Goal: Find specific page/section: Find specific page/section

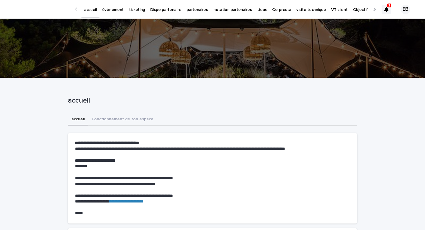
click at [385, 8] on icon at bounding box center [386, 9] width 4 height 5
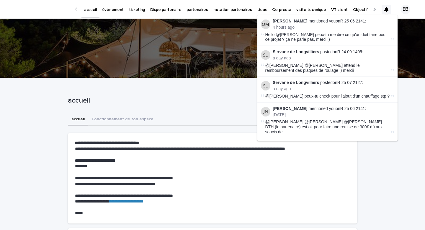
click at [358, 18] on li "[PERSON_NAME] mentioned you on R 25 06 2141 : 4 hours ago Hello @[PERSON_NAME] …" at bounding box center [327, 30] width 140 height 31
click at [358, 19] on link "R 25 06 2141" at bounding box center [352, 21] width 25 height 5
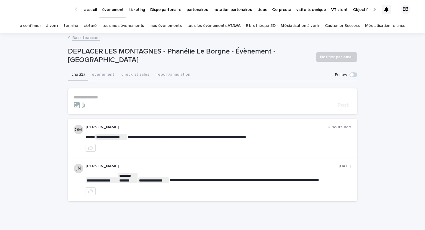
click at [85, 15] on link "accueil" at bounding box center [90, 9] width 18 height 18
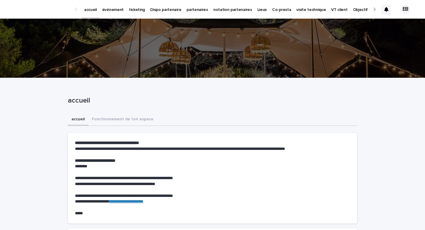
click at [106, 6] on p "événement" at bounding box center [113, 6] width 22 height 12
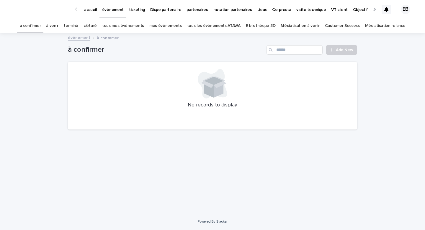
click at [197, 11] on p "partenaires" at bounding box center [197, 6] width 22 height 12
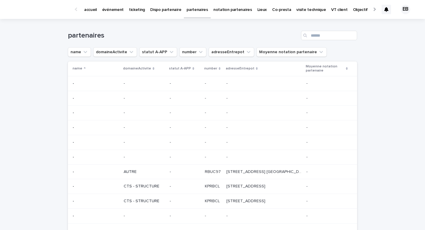
click at [118, 9] on p "événement" at bounding box center [113, 6] width 22 height 12
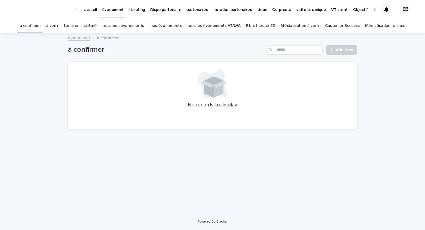
click at [225, 22] on link "tous les événements ATAWA" at bounding box center [213, 26] width 53 height 14
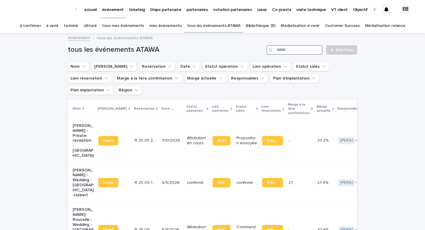
click at [294, 45] on input "Search" at bounding box center [294, 49] width 56 height 9
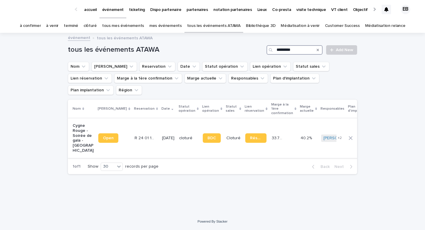
type input "*********"
click at [160, 118] on td "[DATE]" at bounding box center [168, 138] width 17 height 40
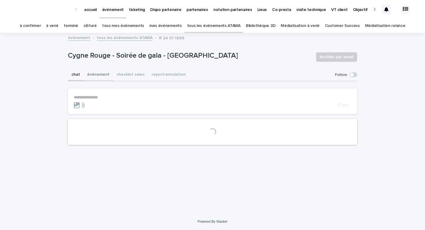
click at [93, 78] on button "événement" at bounding box center [98, 75] width 30 height 12
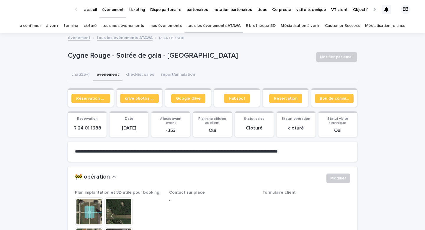
click at [93, 100] on span "Réservation client" at bounding box center [90, 98] width 29 height 4
